Goal: Complete application form

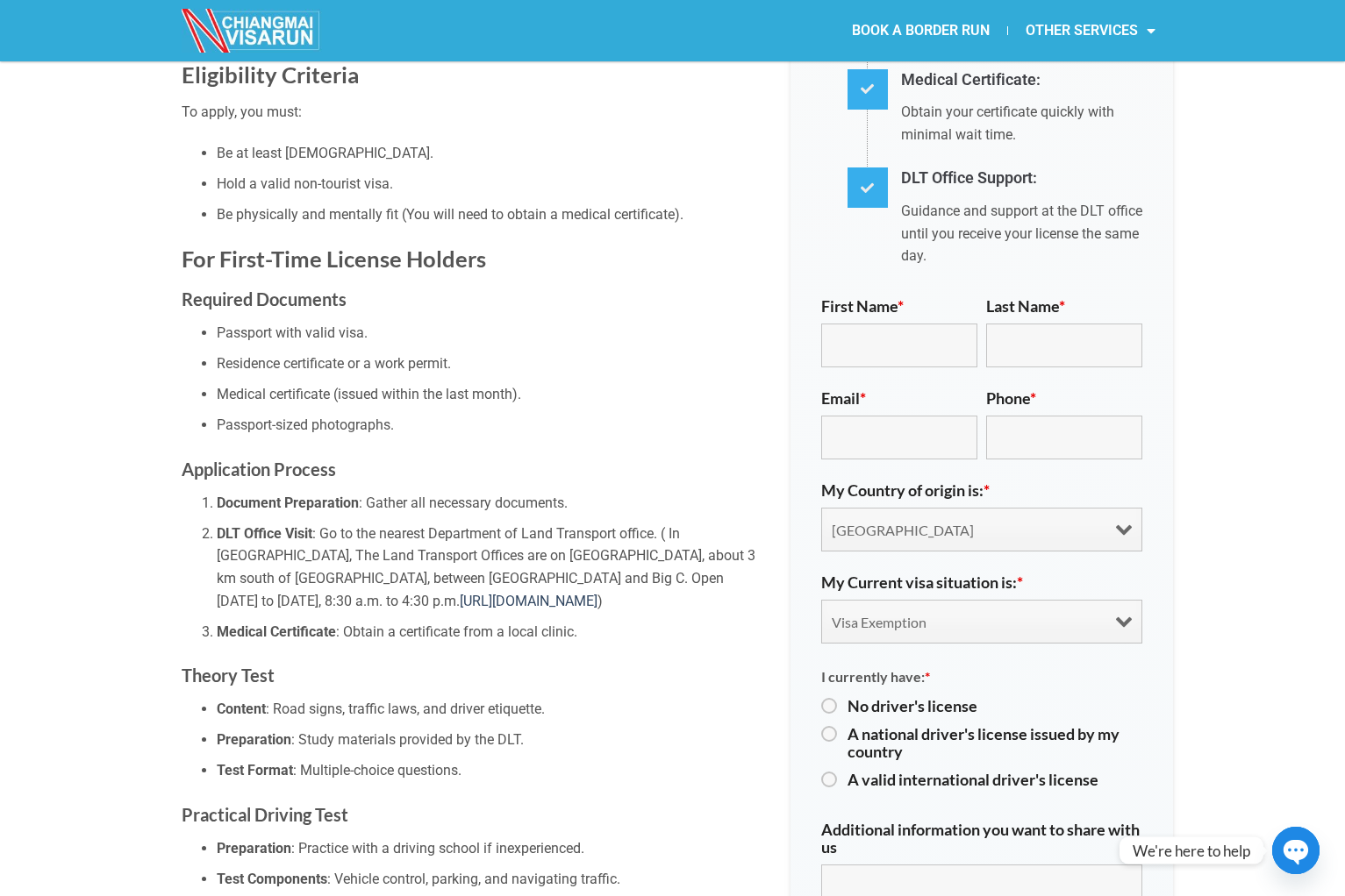
scroll to position [784, 0]
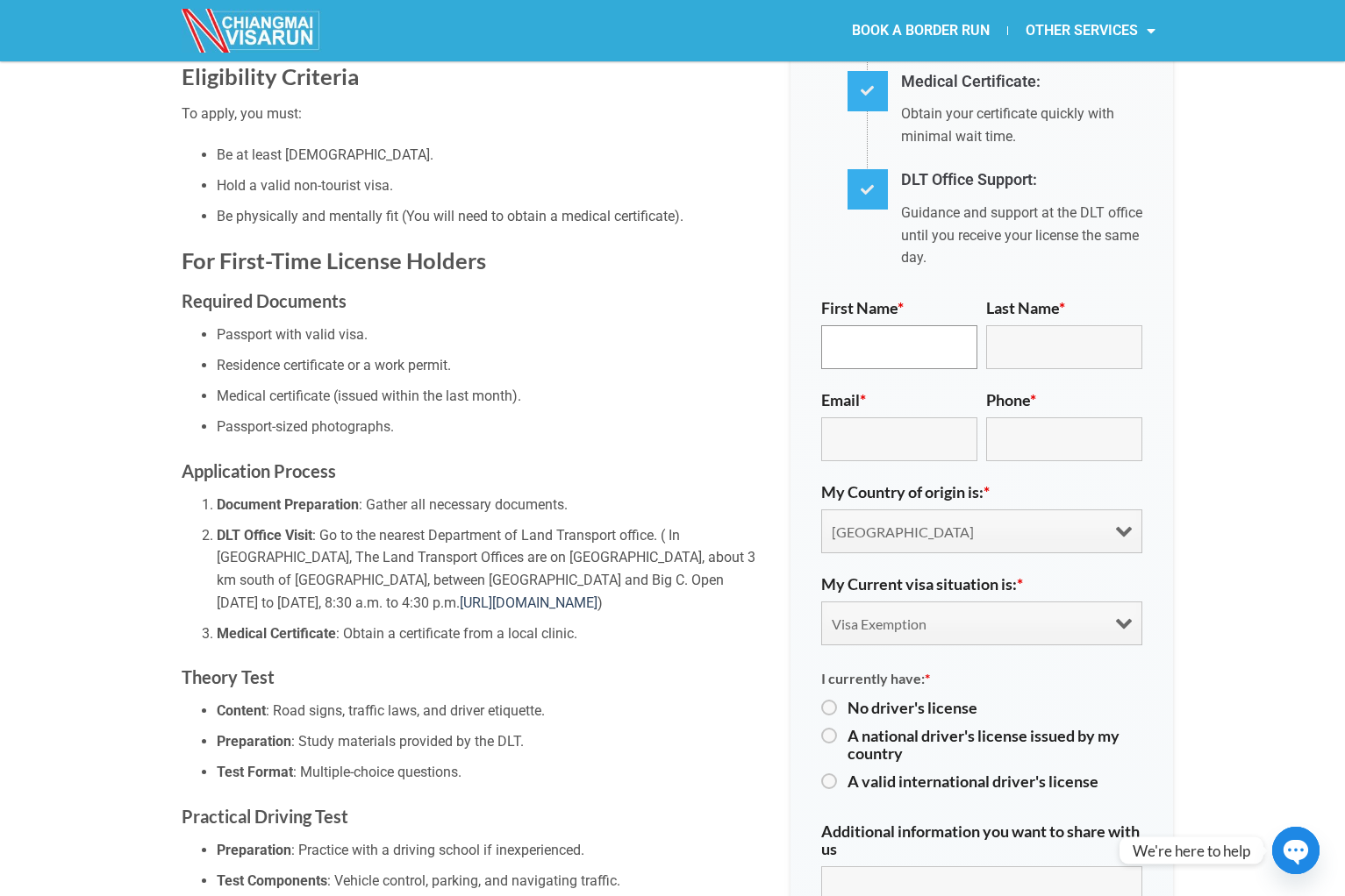
click at [851, 325] on input "First Name *" at bounding box center [899, 348] width 156 height 44
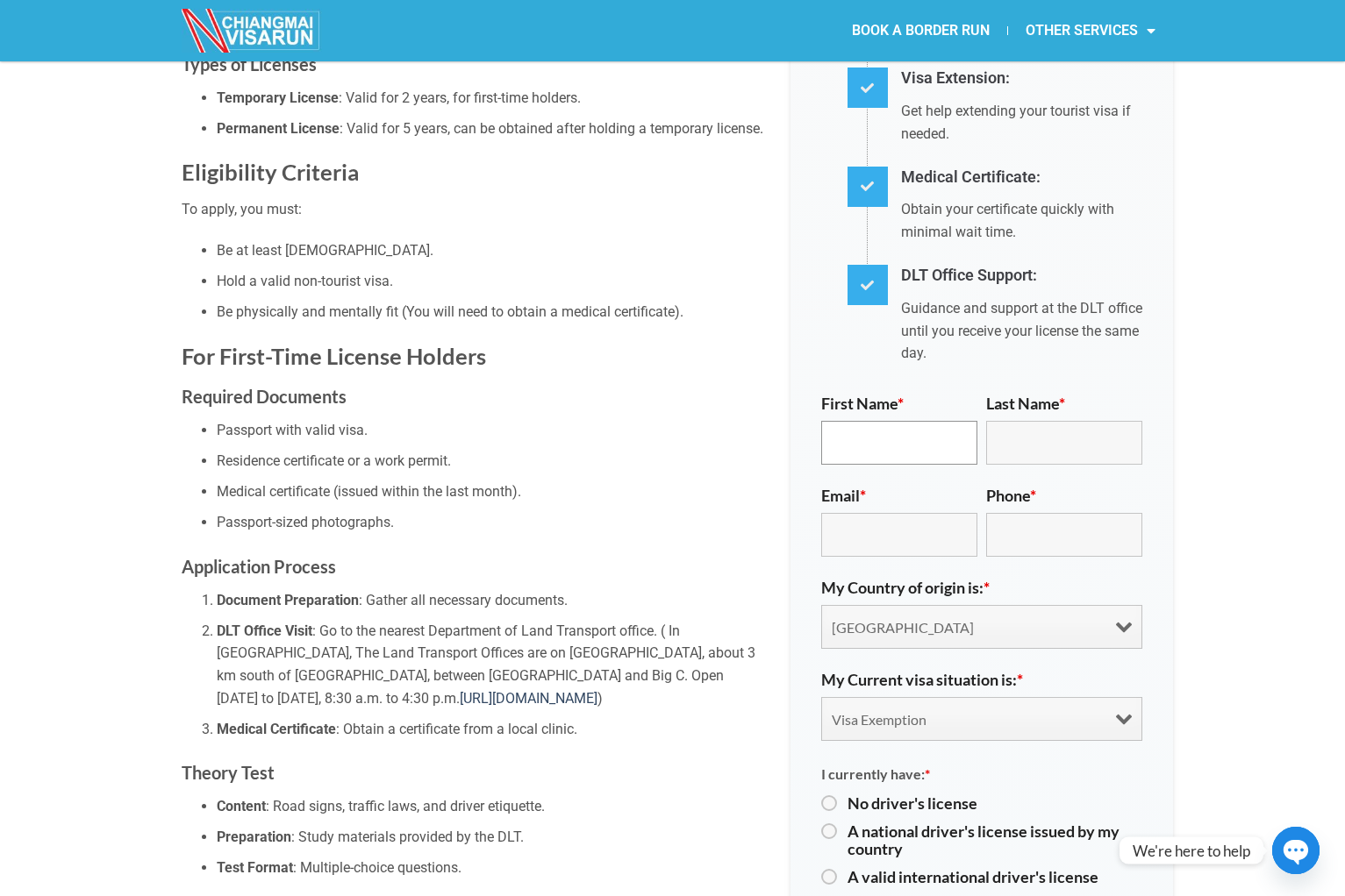
scroll to position [678, 0]
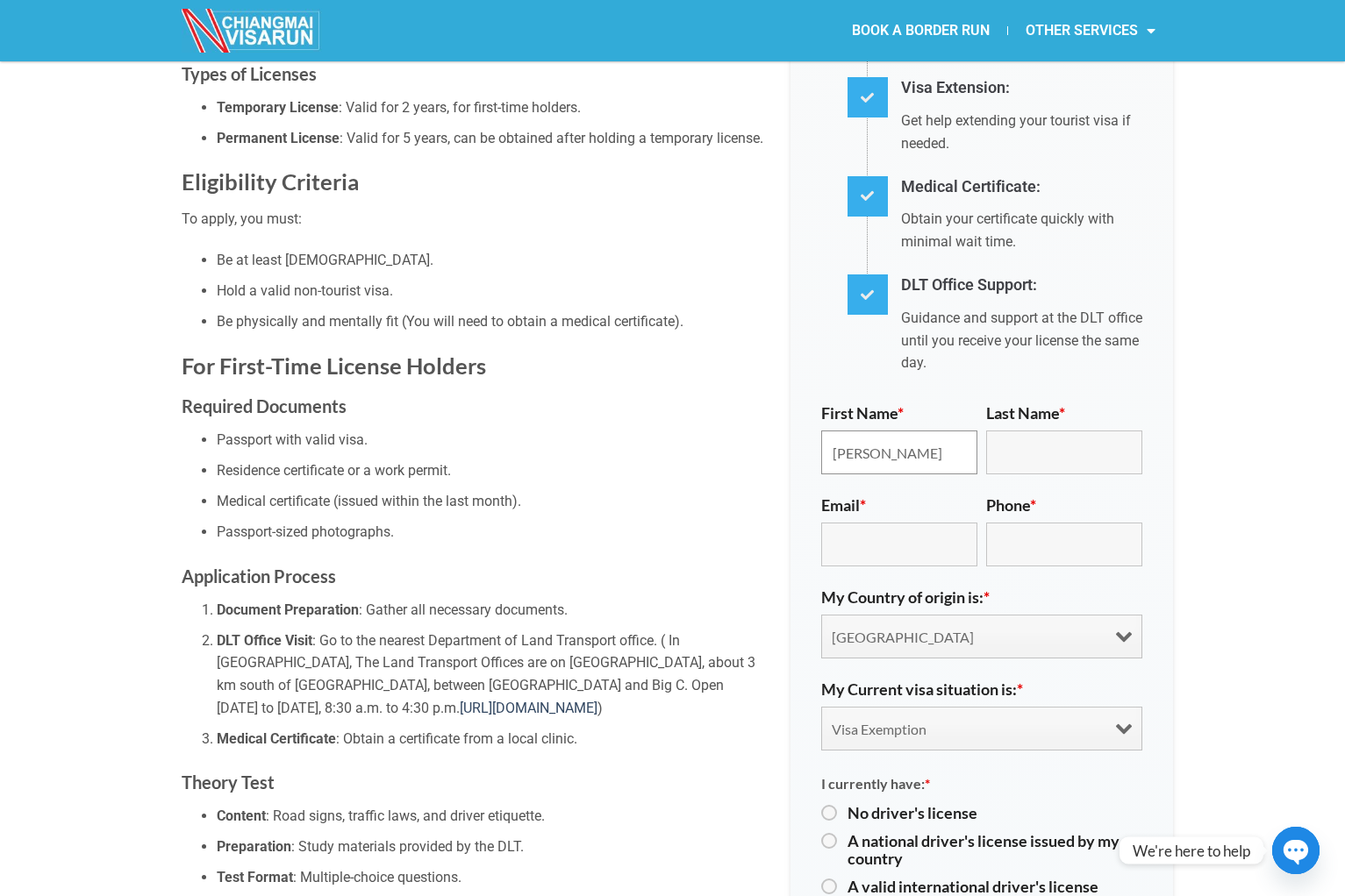
type input "[PERSON_NAME]"
type input "Weynans"
type input "[PERSON_NAME][EMAIL_ADDRESS][DOMAIN_NAME]"
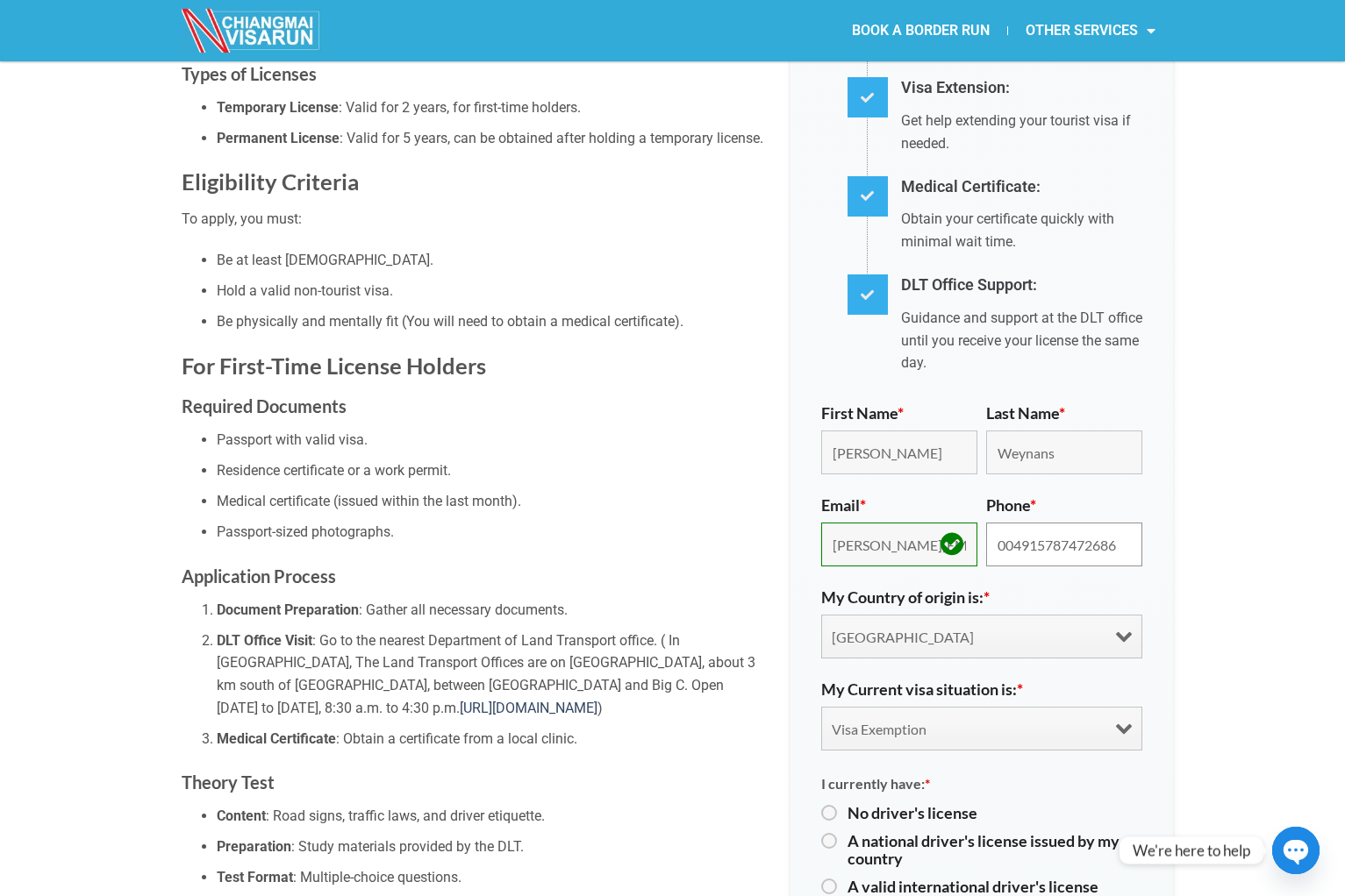
type input "004915787472686"
click at [829, 618] on select "[GEOGRAPHIC_DATA] [GEOGRAPHIC_DATA] [GEOGRAPHIC_DATA] [GEOGRAPHIC_DATA] [GEOGRA…" at bounding box center [981, 637] width 321 height 44
select select "[GEOGRAPHIC_DATA]"
click at [821, 615] on select "[GEOGRAPHIC_DATA] [GEOGRAPHIC_DATA] [GEOGRAPHIC_DATA] [GEOGRAPHIC_DATA] [GEOGRA…" at bounding box center [981, 637] width 321 height 44
click at [899, 708] on select "Visa Exemption Tourist Visa (SETV/METV) Non 0, Non-B visa" at bounding box center [981, 729] width 321 height 44
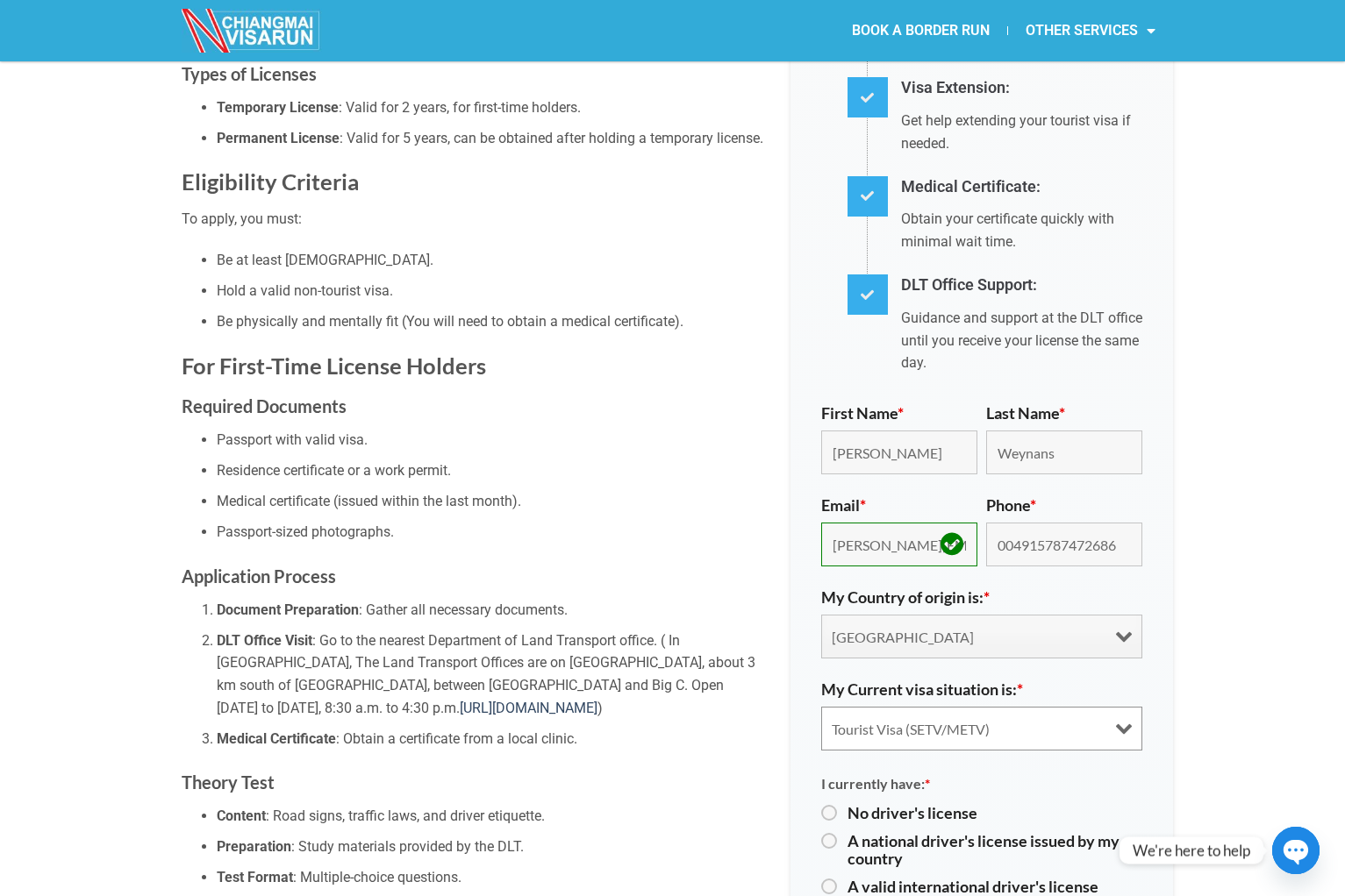
click at [821, 707] on select "Visa Exemption Tourist Visa (SETV/METV) Non 0, Non-B visa" at bounding box center [981, 729] width 321 height 44
click at [939, 707] on select "Visa Exemption Tourist Visa (SETV/METV) Non 0, Non-B visa" at bounding box center [981, 729] width 321 height 44
click at [821, 707] on select "Visa Exemption Tourist Visa (SETV/METV) Non 0, Non-B visa" at bounding box center [981, 729] width 321 height 44
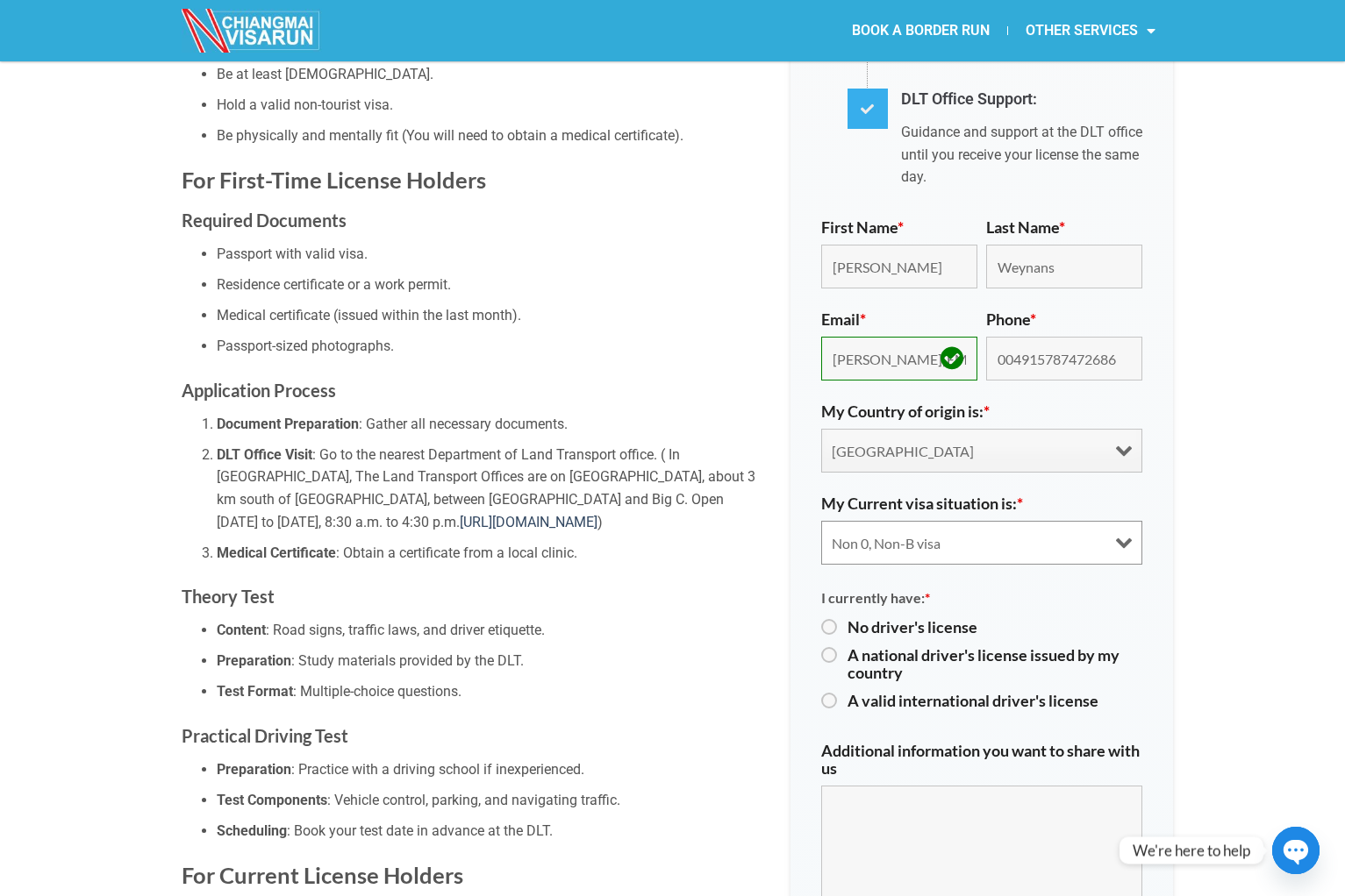
scroll to position [868, 0]
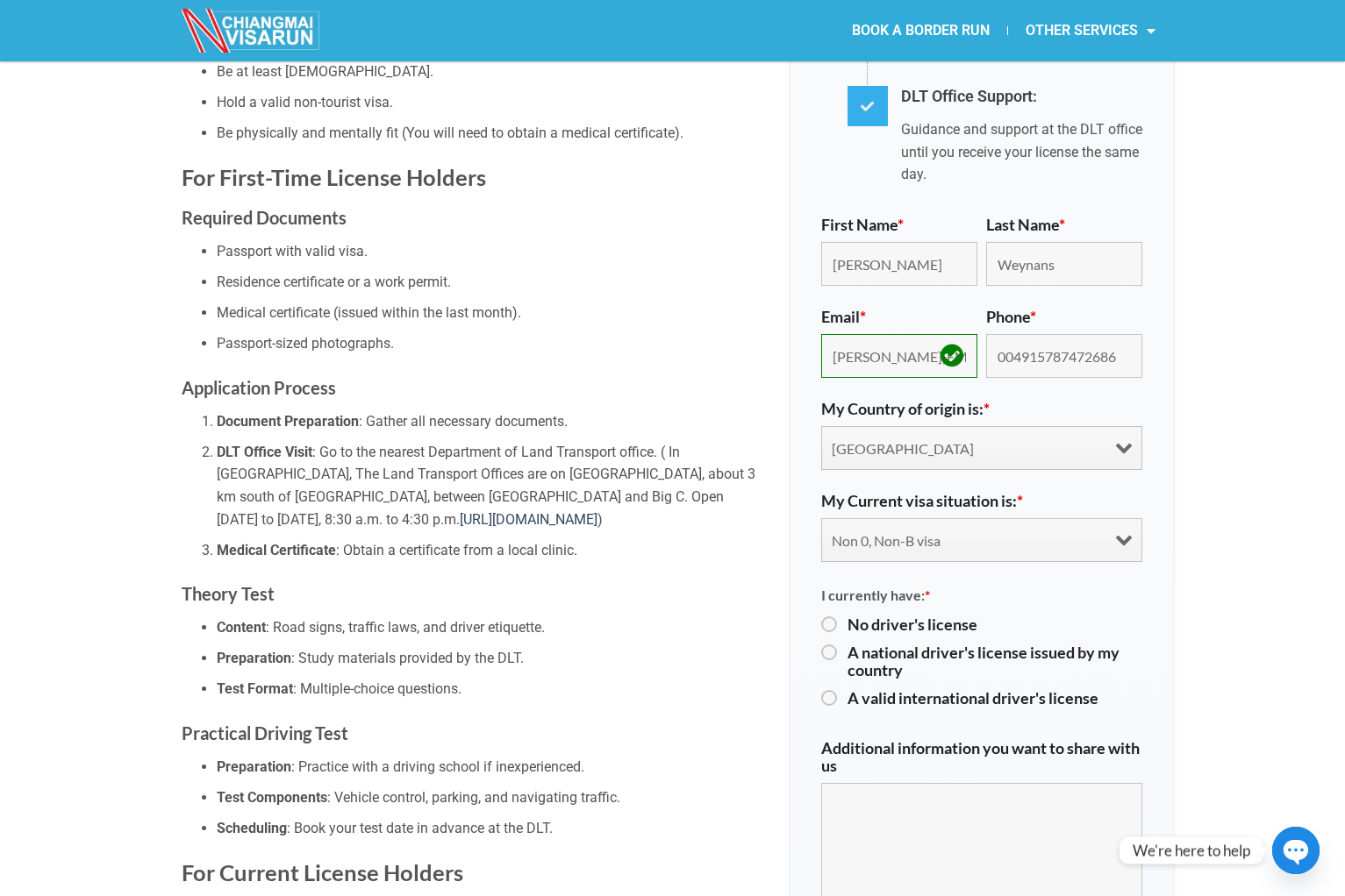
click at [971, 492] on div "My Current visa situation is: * Visa Exemption Tourist Visa (SETV/METV) Non 0, …" at bounding box center [981, 526] width 321 height 70
click at [940, 518] on select "Visa Exemption Tourist Visa (SETV/METV) Non 0, Non-B visa" at bounding box center [981, 540] width 321 height 44
click at [903, 522] on select "Visa Exemption Tourist Visa (SETV/METV) Non 0, Non-B visa" at bounding box center [981, 540] width 321 height 44
select select "choice1"
click at [821, 518] on select "Visa Exemption Tourist Visa (SETV/METV) Non 0, Non-B visa" at bounding box center [981, 540] width 321 height 44
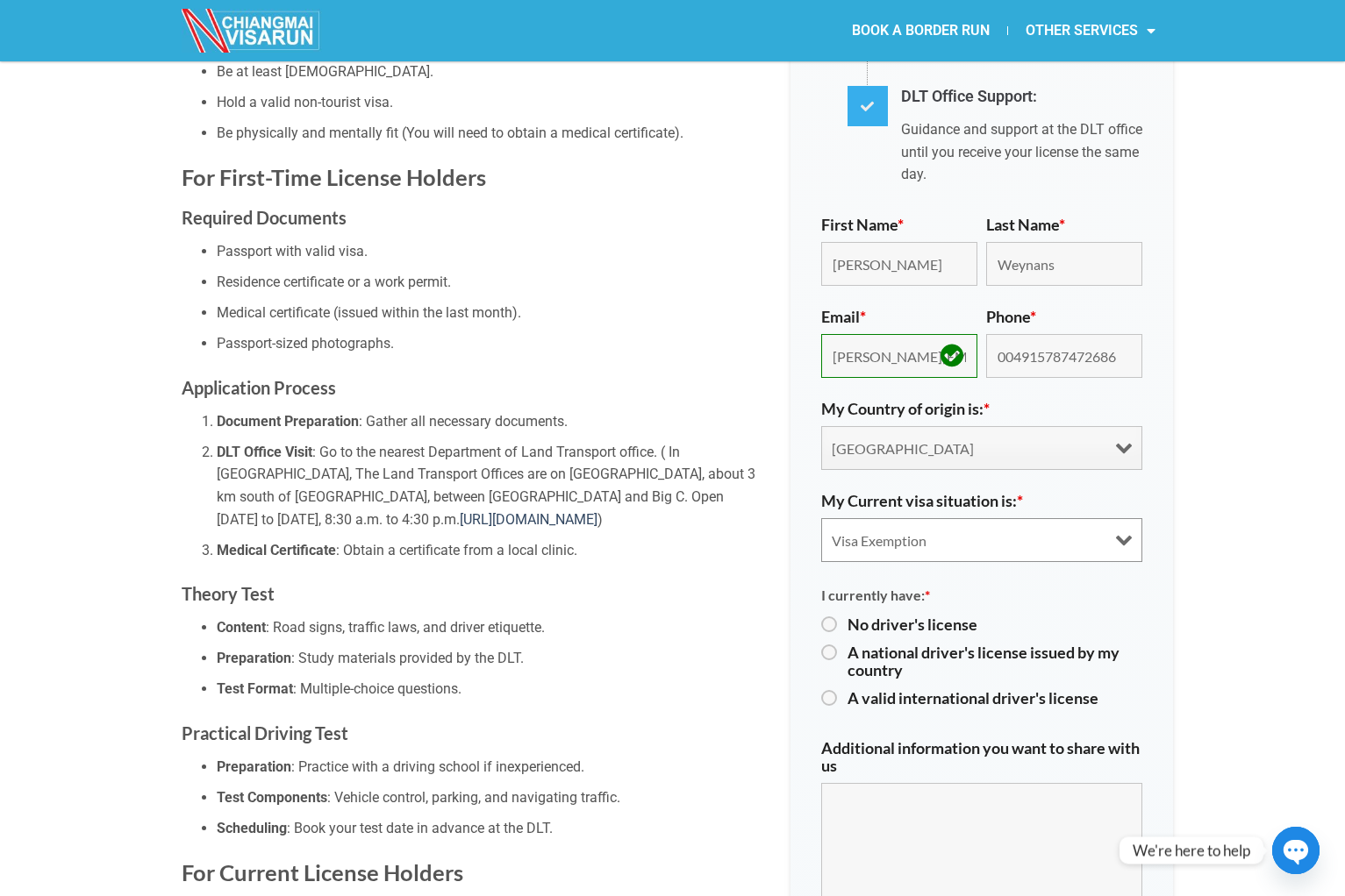
scroll to position [915, 0]
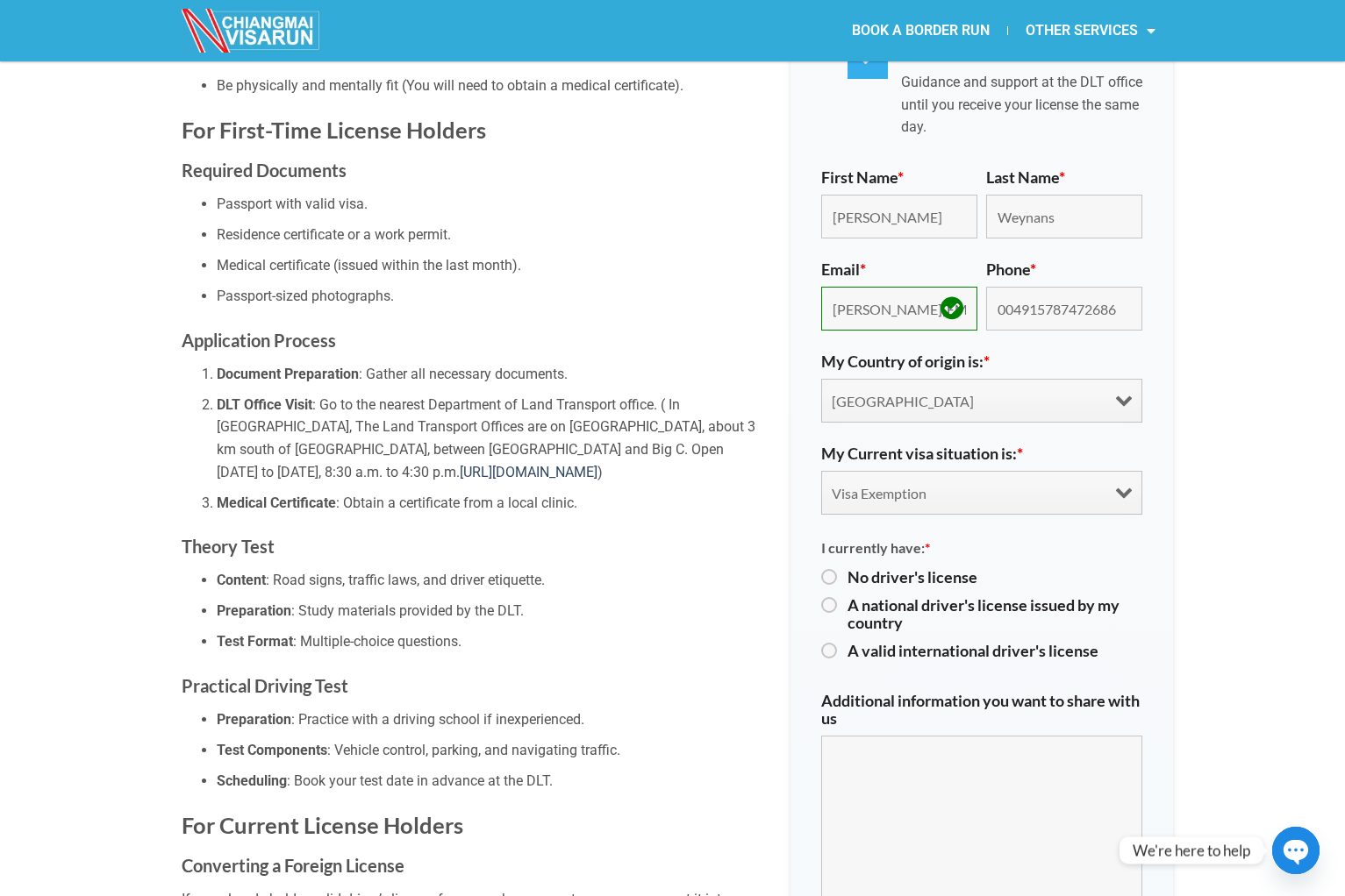
click at [901, 569] on label "No driver's license" at bounding box center [995, 578] width 295 height 18
click at [833, 571] on input "No driver's license" at bounding box center [826, 577] width 12 height 11
radio input "true"
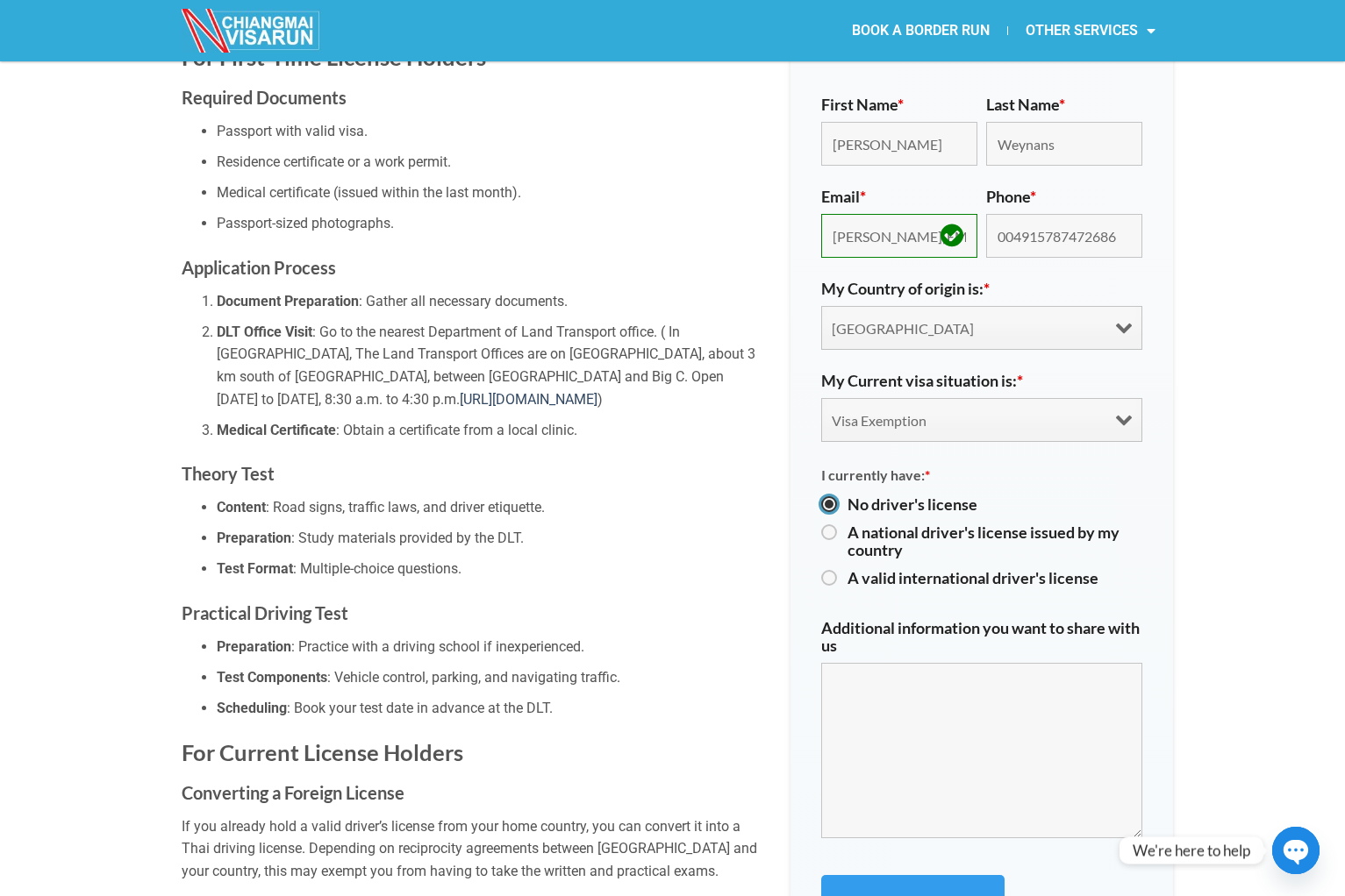
scroll to position [1013, 0]
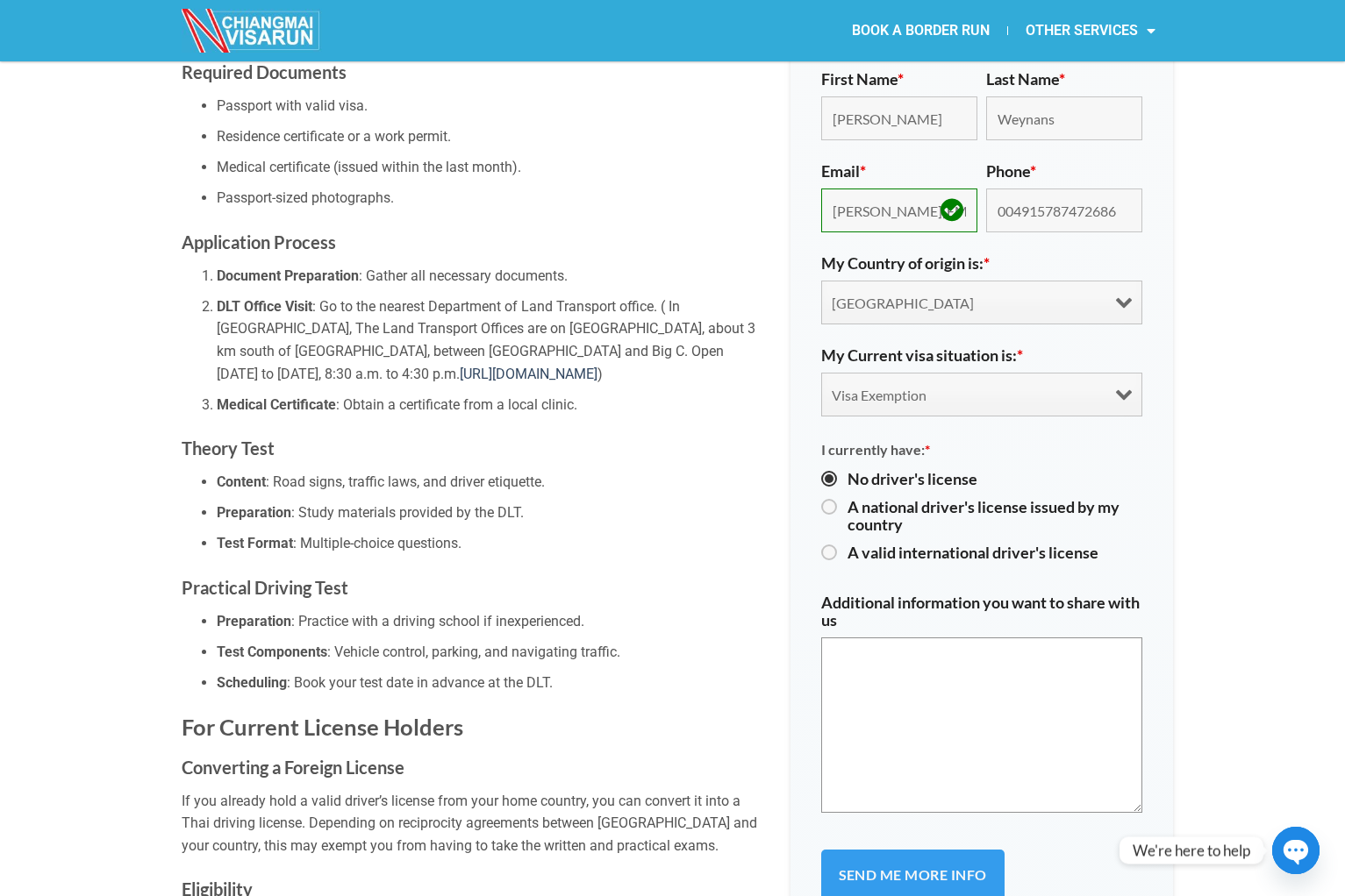
click at [883, 698] on textarea "Additional information you want to share with us" at bounding box center [981, 725] width 321 height 175
type textarea "I have a national car license but i want to do the bike license for here."
click at [899, 498] on label "A national driver's license issued by my country" at bounding box center [995, 516] width 295 height 35
click at [833, 502] on input "A national driver's license issued by my country" at bounding box center [826, 507] width 12 height 11
radio input "true"
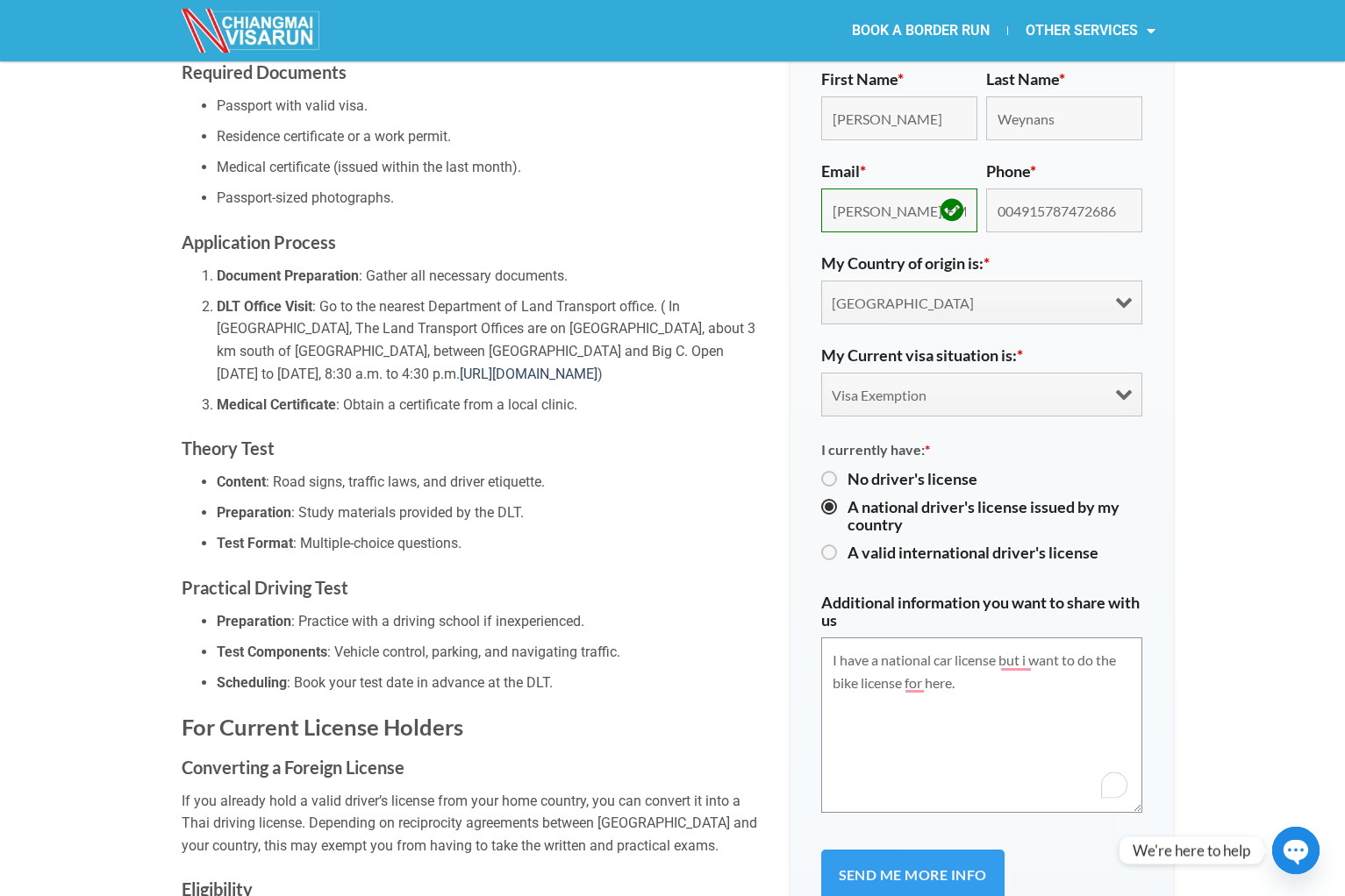
click at [974, 669] on textarea "I have a national car license but i want to do the bike license for here." at bounding box center [981, 725] width 321 height 175
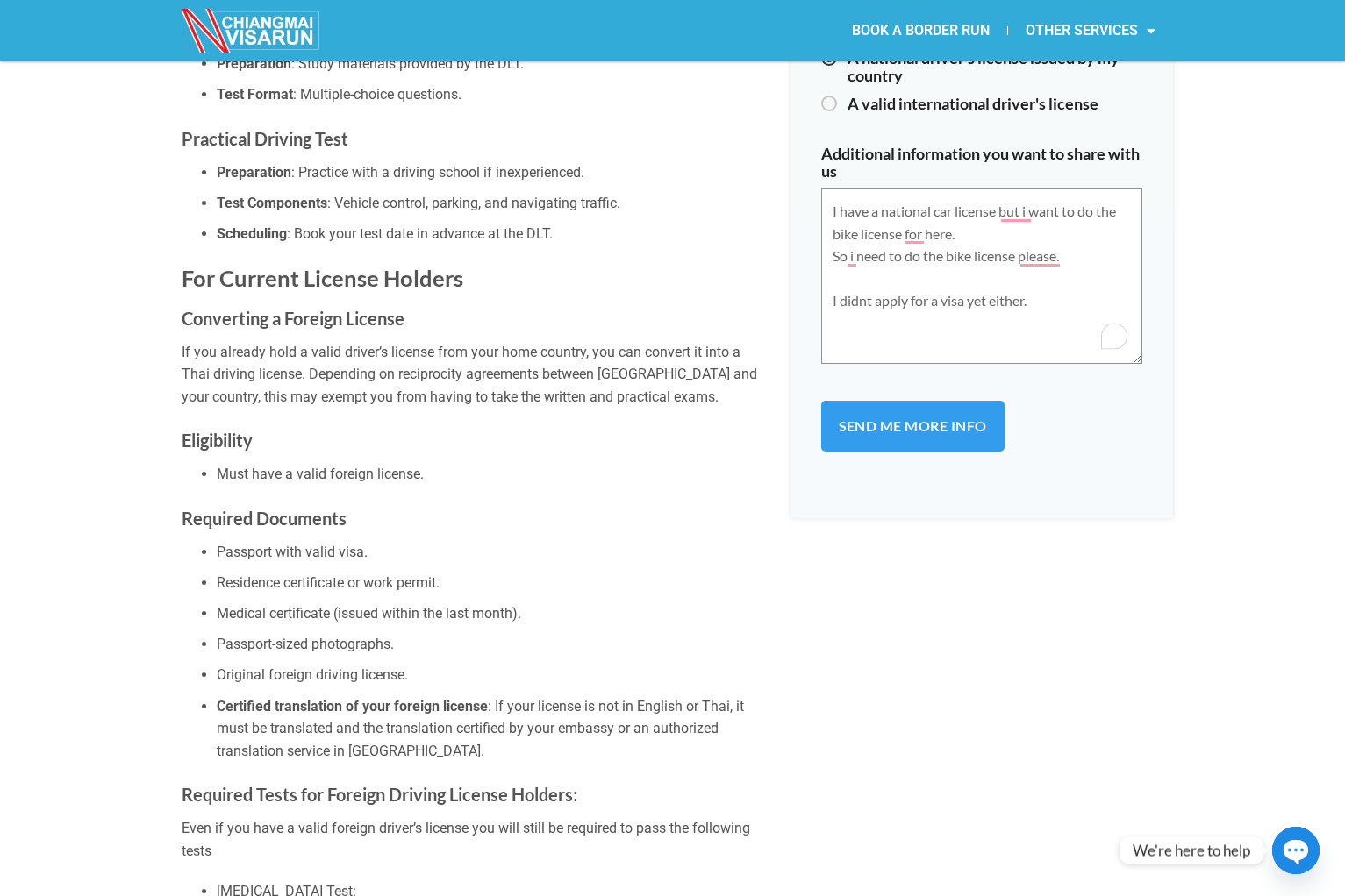
scroll to position [1319, 0]
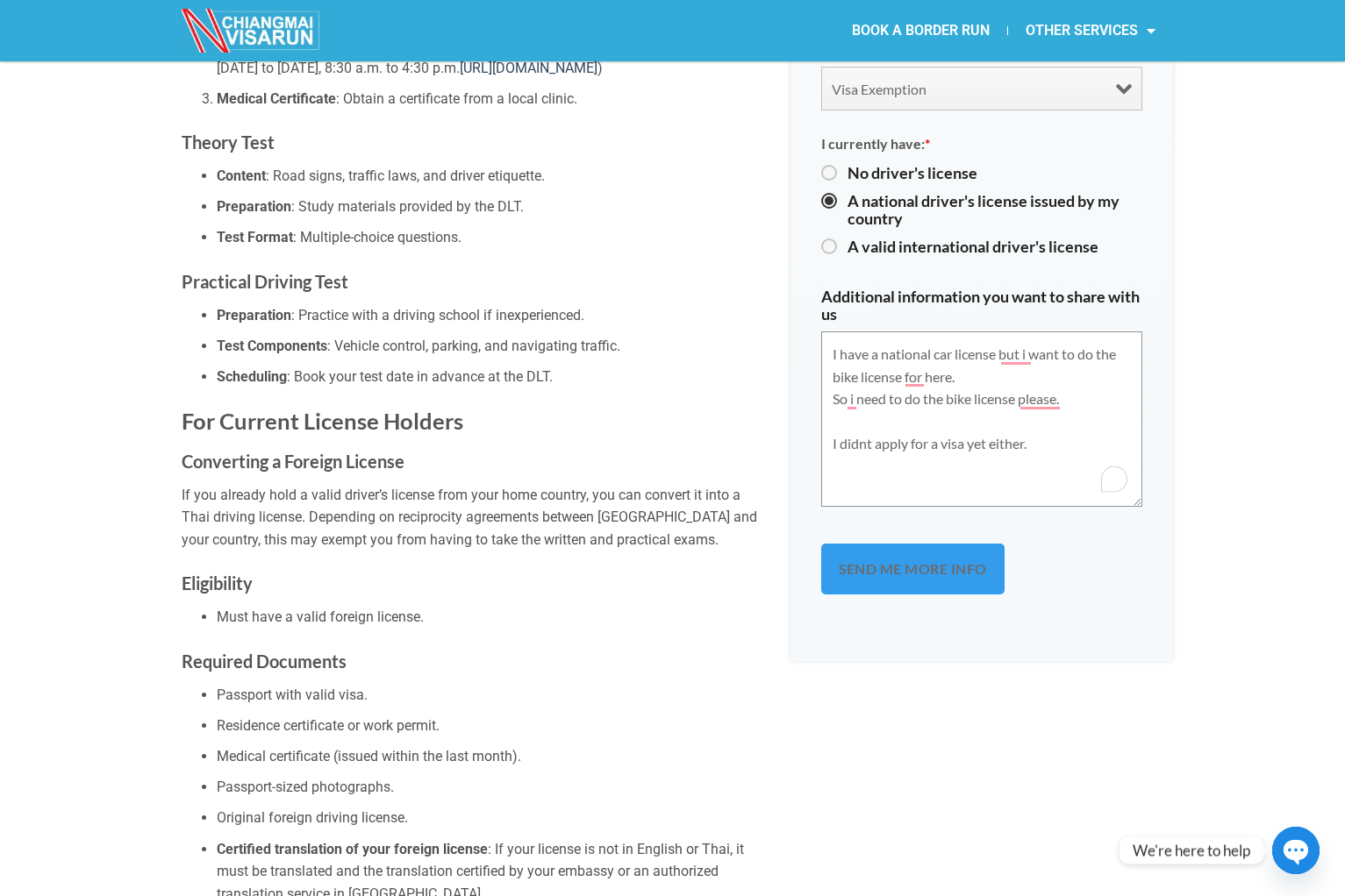
type textarea "I have a national car license but i want to do the bike license for here. So i …"
click at [899, 549] on input "Send me more info" at bounding box center [912, 570] width 183 height 51
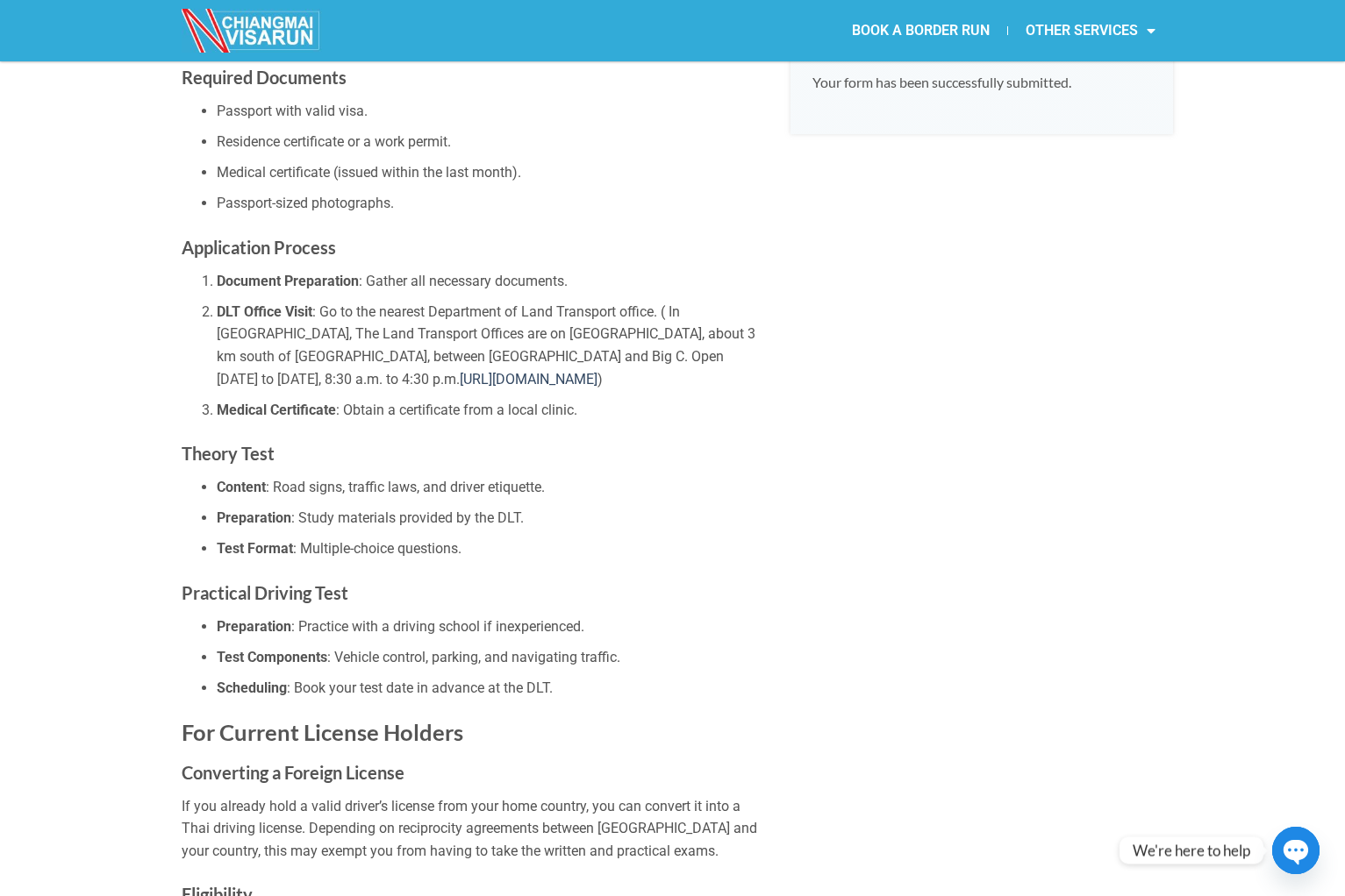
scroll to position [1007, 0]
